Goal: Check status

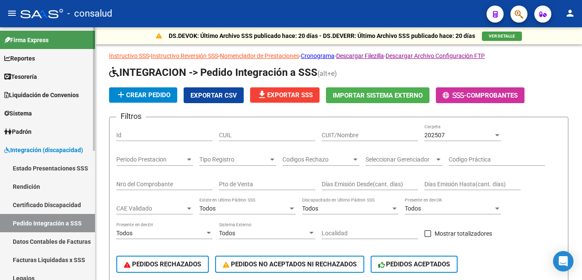
scroll to position [216, 0]
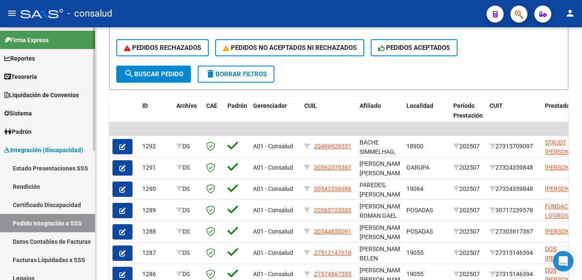
click at [26, 129] on span "Padrón" at bounding box center [17, 131] width 27 height 9
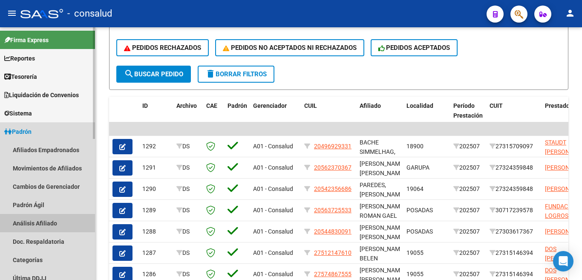
click at [41, 219] on link "Análisis Afiliado" at bounding box center [47, 223] width 95 height 18
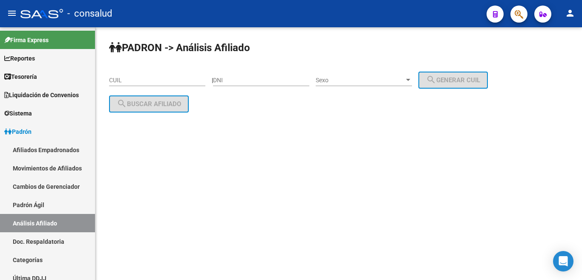
click at [134, 83] on input "CUIL" at bounding box center [157, 80] width 96 height 7
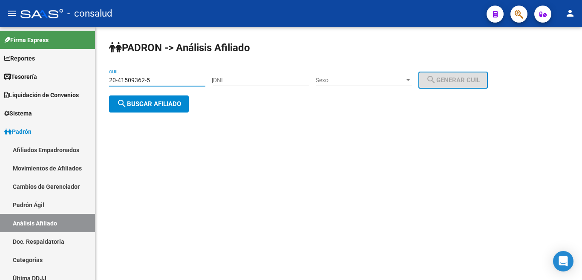
type input "20-41509362-5"
click at [167, 103] on span "search Buscar afiliado" at bounding box center [149, 104] width 64 height 8
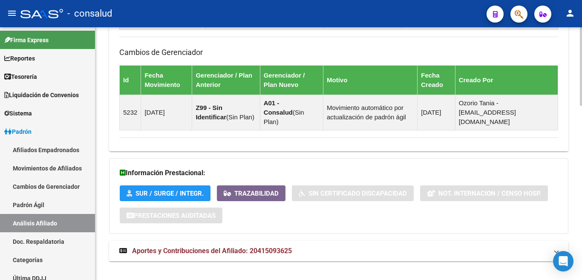
scroll to position [559, 0]
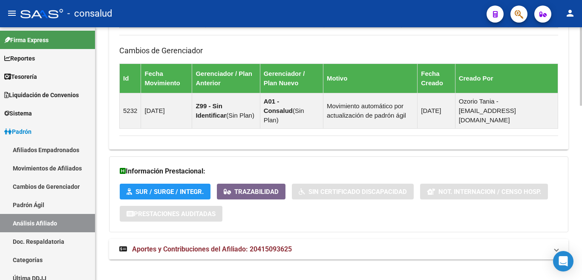
click at [222, 245] on span "Aportes y Contribuciones del Afiliado: 20415093625" at bounding box center [212, 249] width 160 height 8
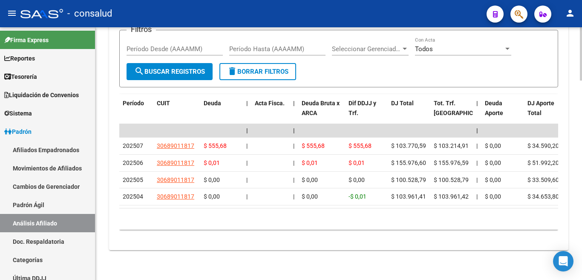
scroll to position [881, 0]
